Goal: Information Seeking & Learning: Check status

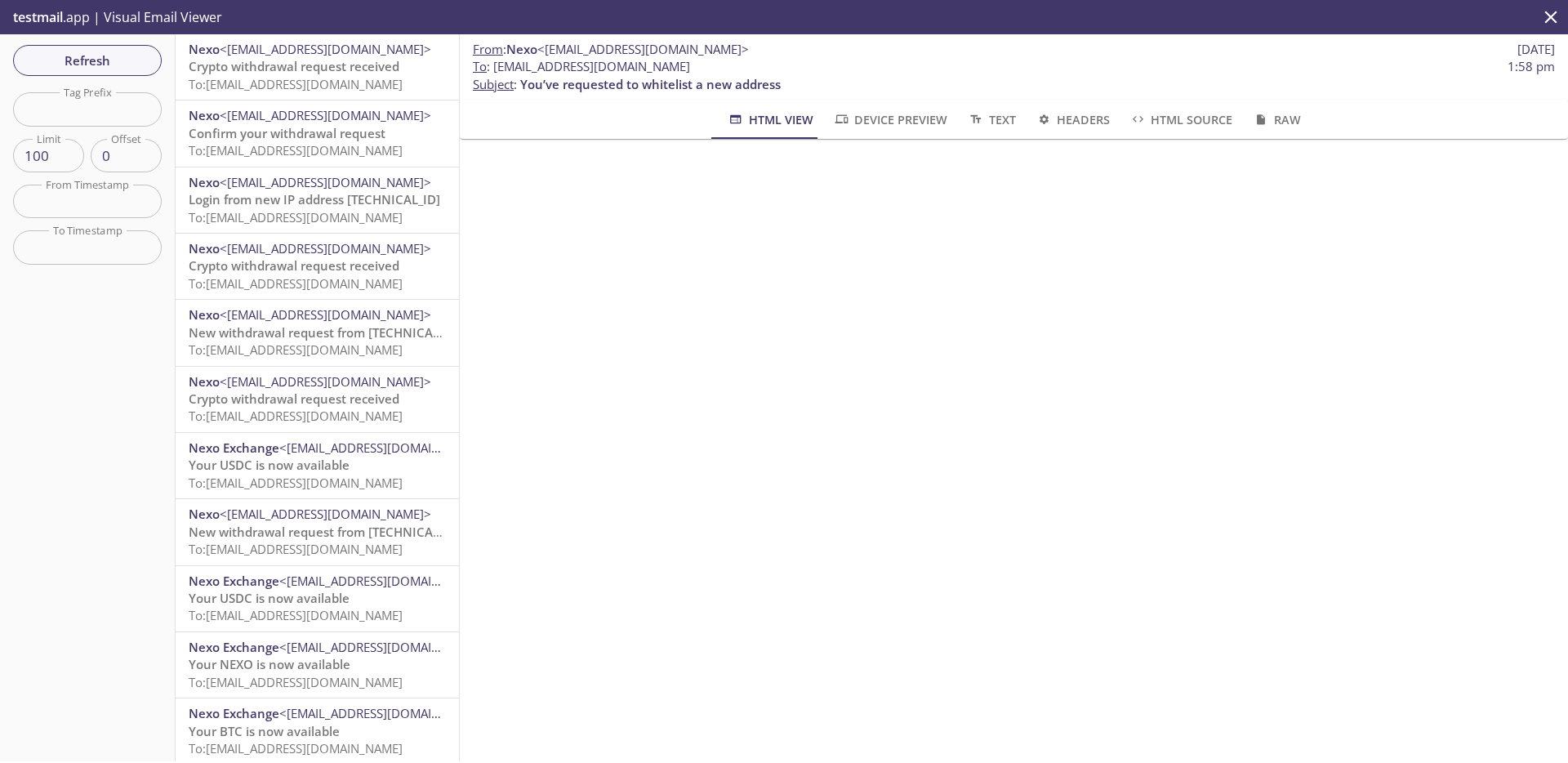
scroll to position [318, 0]
click at [25, 17] on span "testmail" at bounding box center [38, 17] width 50 height 18
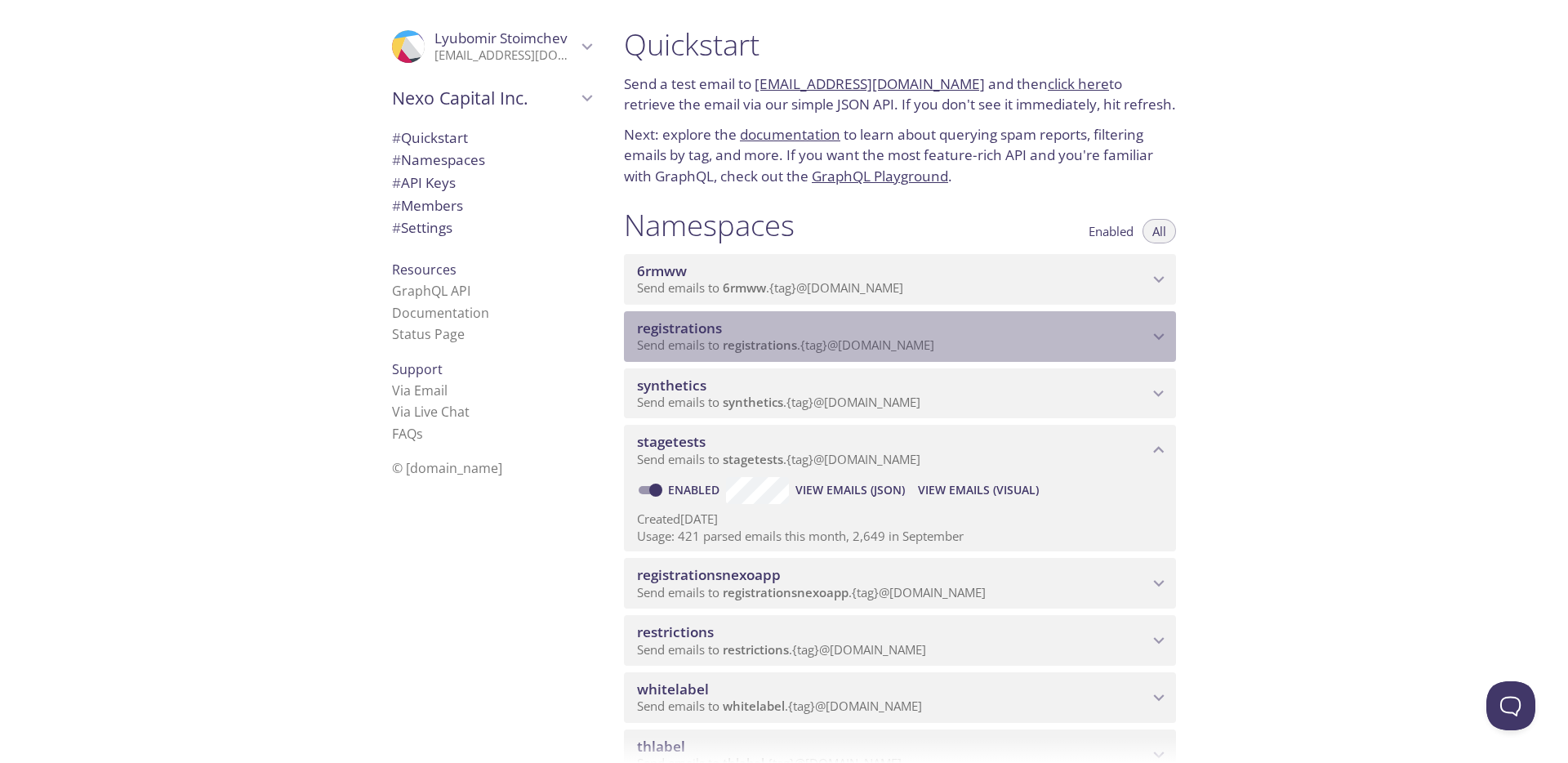
drag, startPoint x: 762, startPoint y: 331, endPoint x: 772, endPoint y: 339, distance: 12.8
click at [766, 340] on div "registrations Send emails to registrations . {tag} @[DOMAIN_NAME]" at bounding box center [893, 336] width 512 height 34
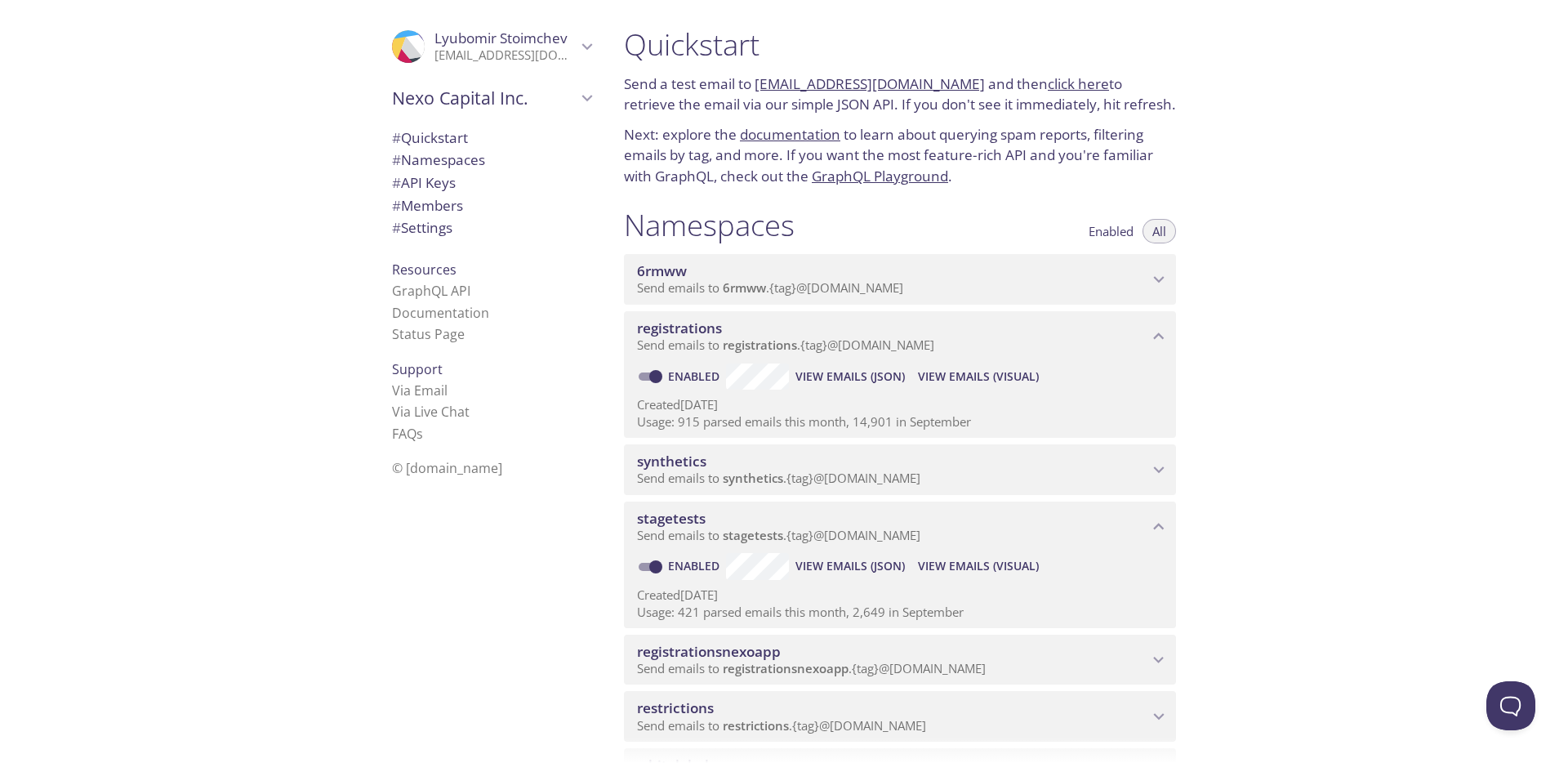
click at [984, 370] on span "View Emails (Visual)" at bounding box center [978, 376] width 121 height 20
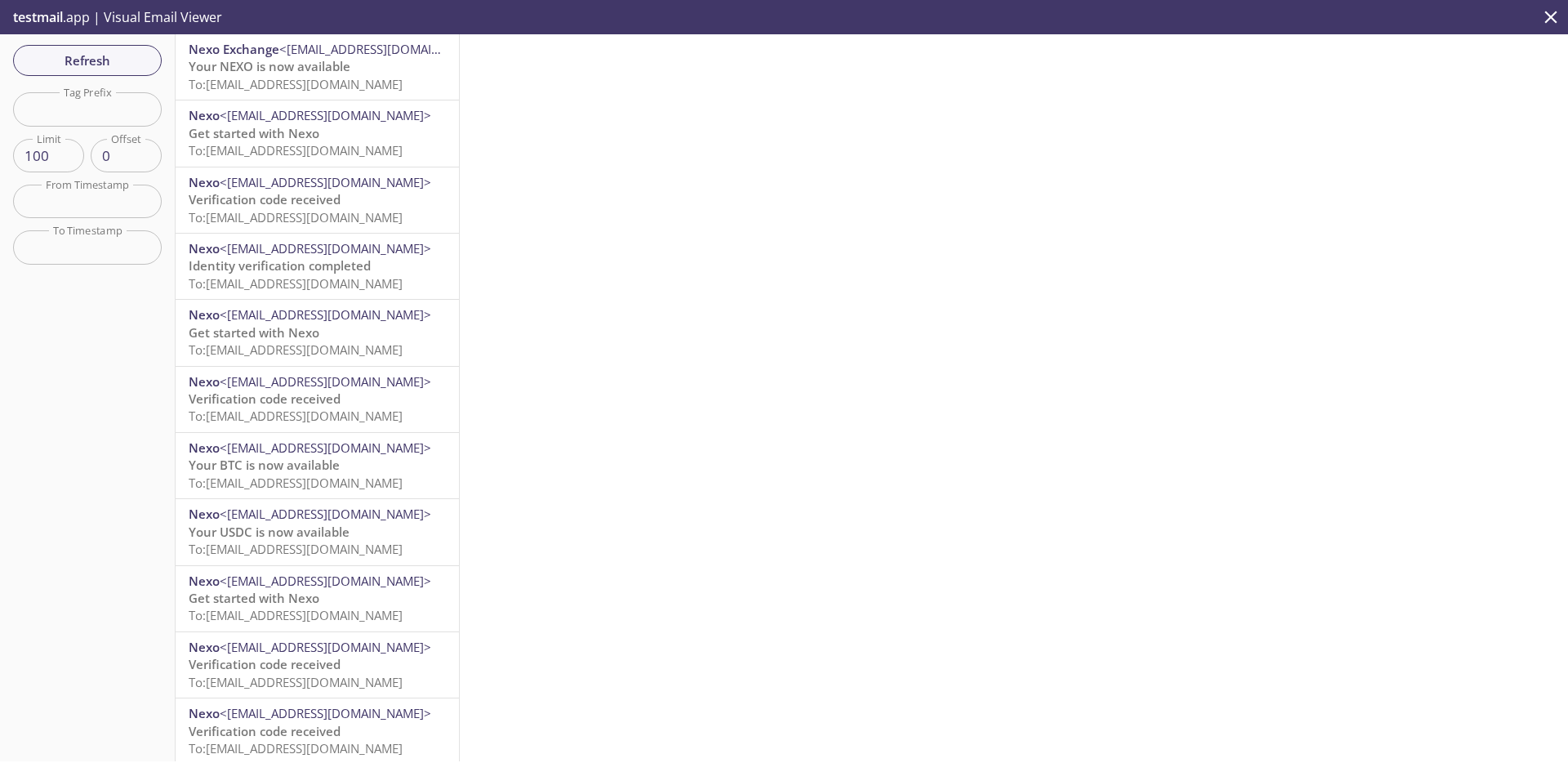
click at [337, 81] on span "To: [EMAIL_ADDRESS][DOMAIN_NAME]" at bounding box center [295, 83] width 214 height 16
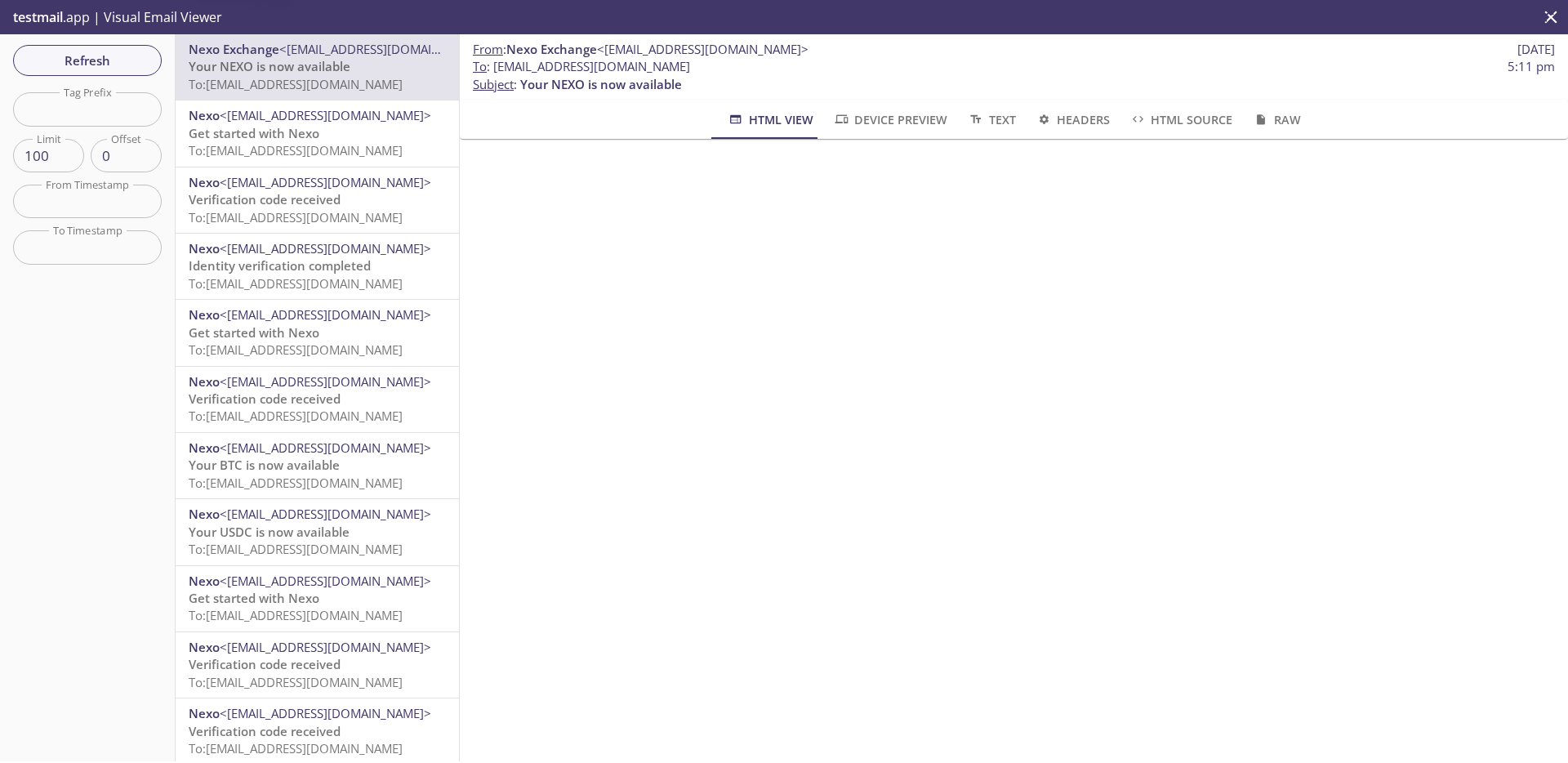
click at [315, 155] on span "To: [EMAIL_ADDRESS][DOMAIN_NAME]" at bounding box center [295, 150] width 214 height 16
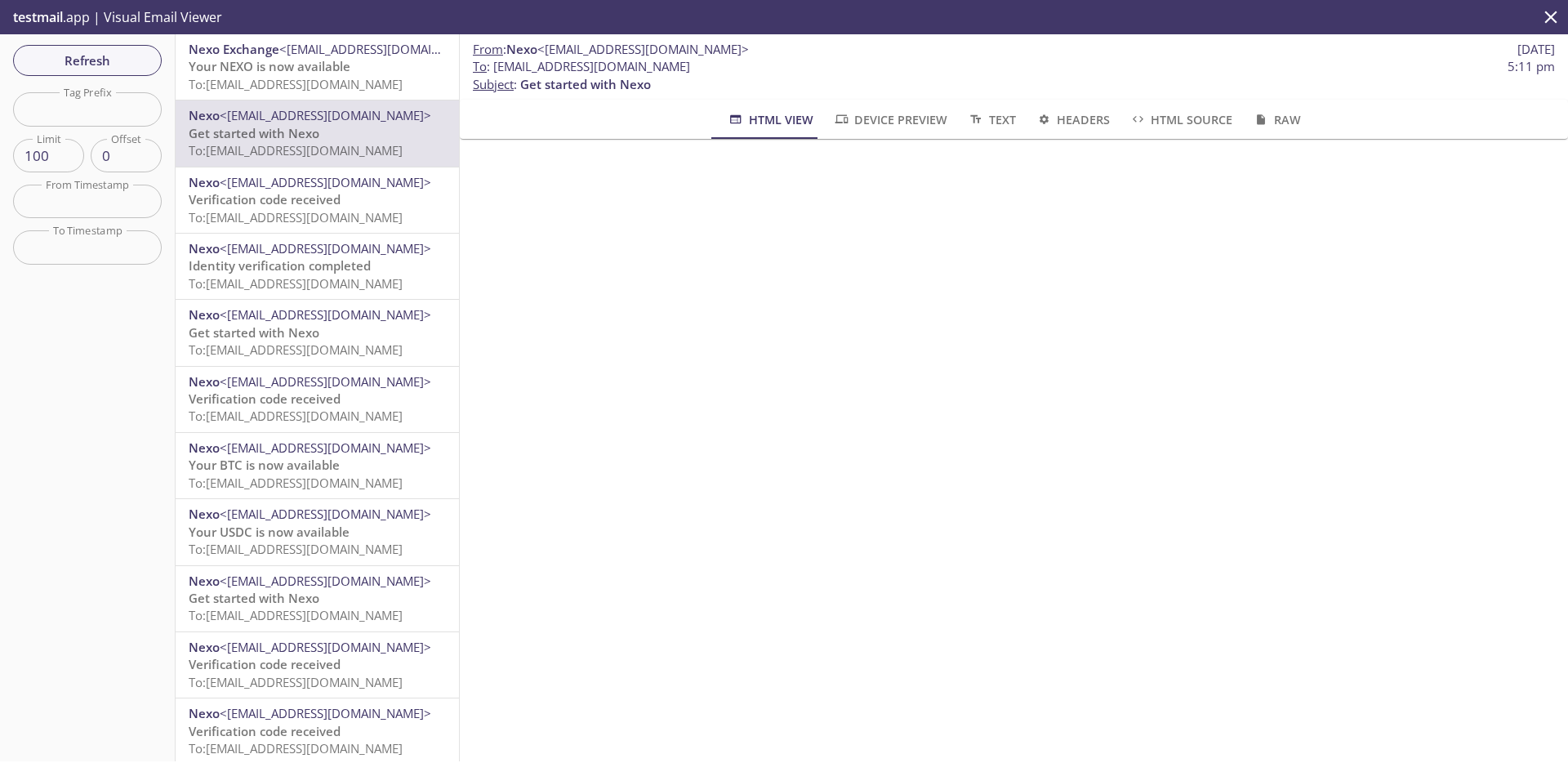
click at [306, 227] on div "Nexo <[EMAIL_ADDRESS][DOMAIN_NAME]> Verification code received To: [EMAIL_ADDRE…" at bounding box center [318, 200] width 283 height 65
